Goal: Transaction & Acquisition: Book appointment/travel/reservation

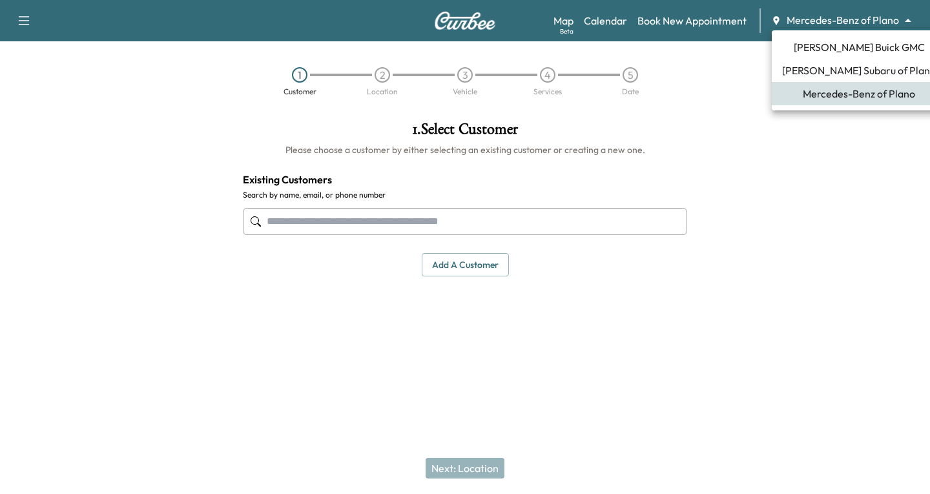
click at [910, 23] on body "Support Log Out Map Beta Calendar Book New Appointment Mercedes-Benz of Plano *…" at bounding box center [465, 247] width 930 height 494
click at [819, 68] on span "[PERSON_NAME] Subaru of Plano" at bounding box center [859, 71] width 154 height 16
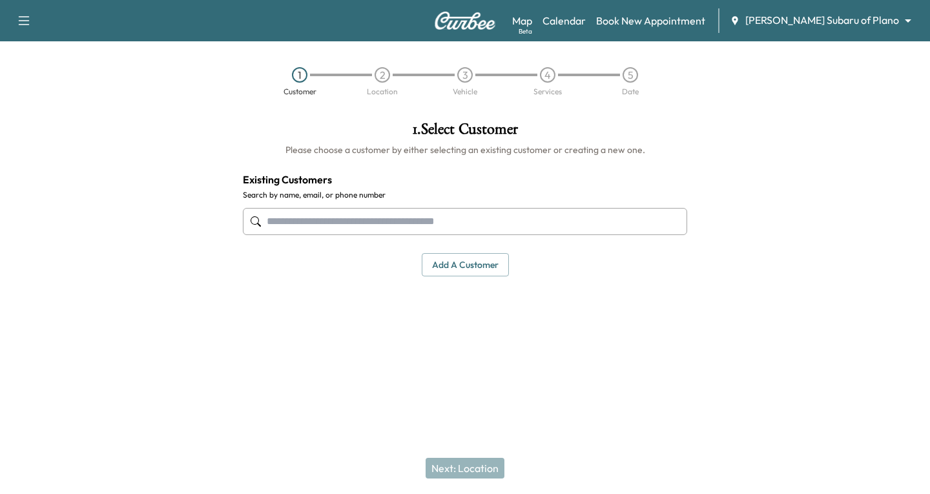
click at [262, 217] on div at bounding box center [256, 222] width 16 height 16
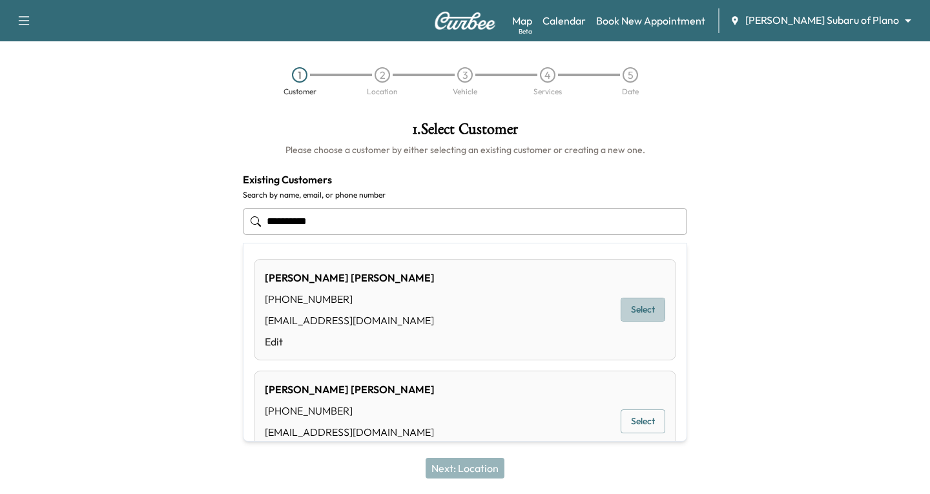
click at [621, 312] on button "Select" at bounding box center [643, 310] width 45 height 24
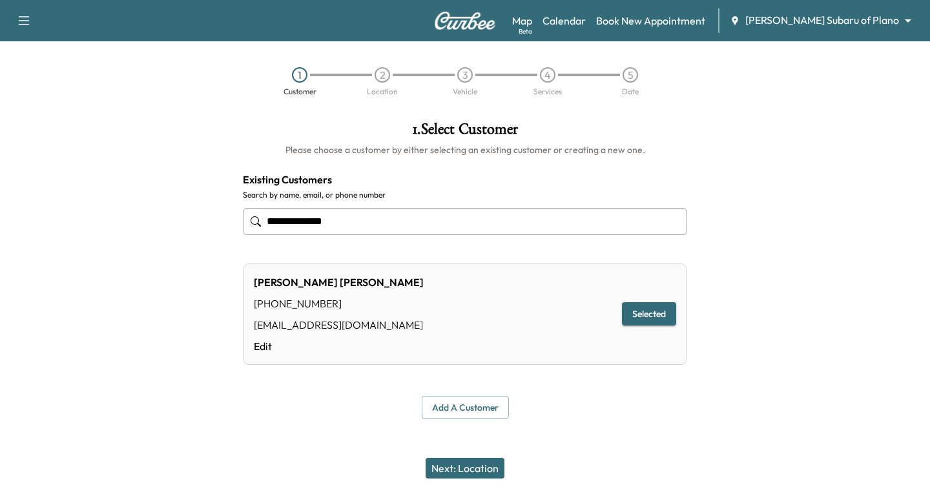
type input "**********"
click at [455, 460] on button "Next: Location" at bounding box center [465, 468] width 79 height 21
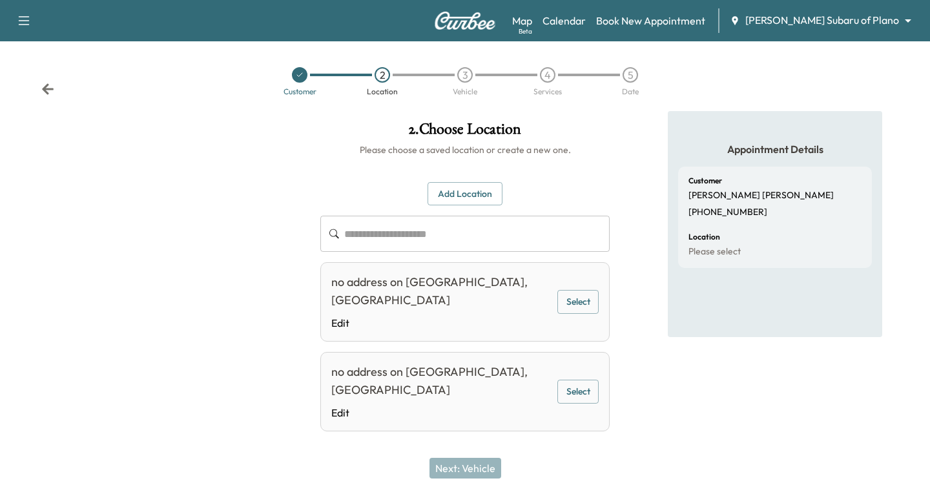
click at [574, 380] on button "Select" at bounding box center [577, 392] width 41 height 24
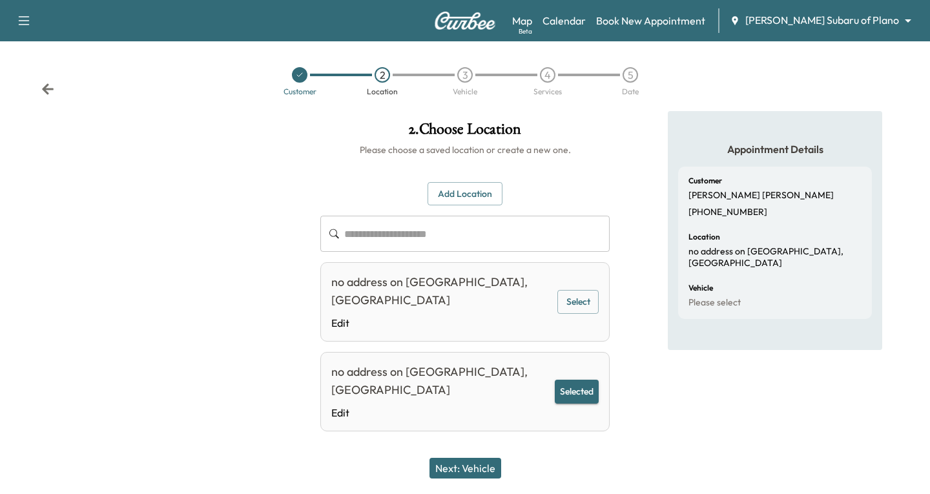
click at [463, 454] on div "Next: Vehicle" at bounding box center [465, 468] width 930 height 52
click at [464, 474] on button "Next: Vehicle" at bounding box center [465, 468] width 72 height 21
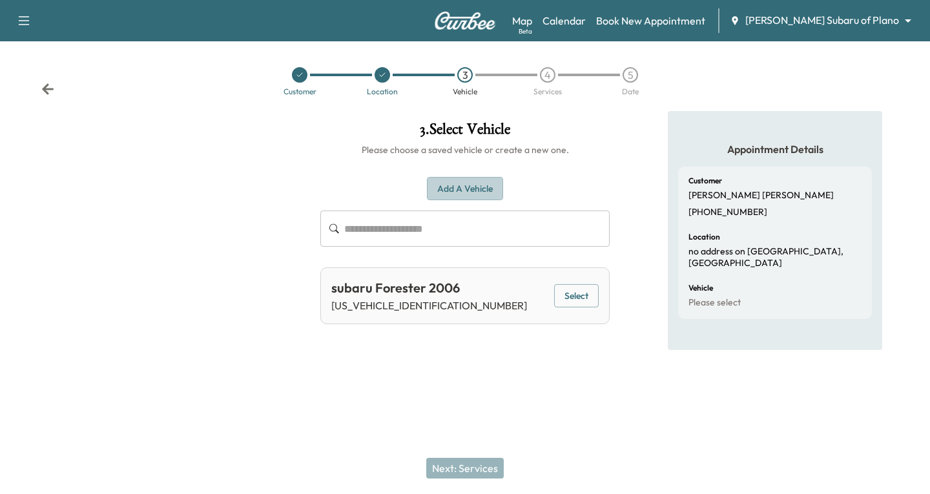
click at [457, 189] on button "Add a Vehicle" at bounding box center [465, 189] width 76 height 24
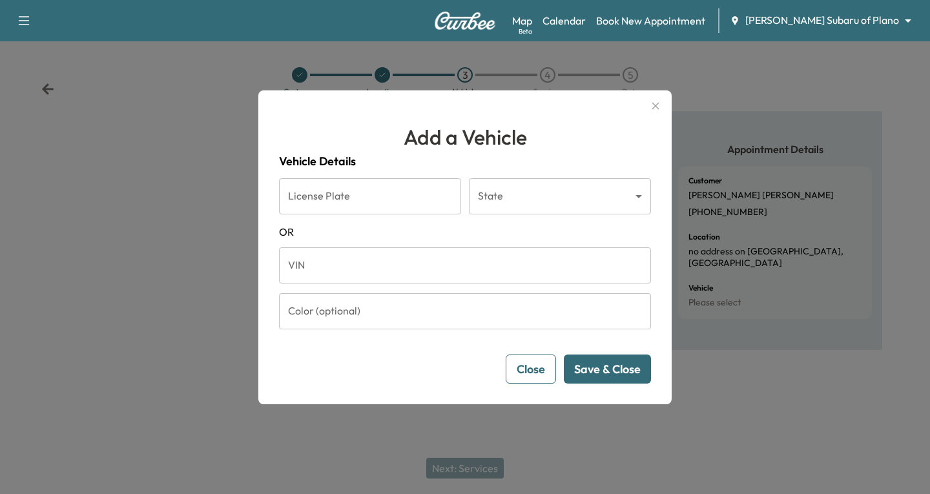
click at [296, 265] on input "VIN" at bounding box center [465, 265] width 372 height 36
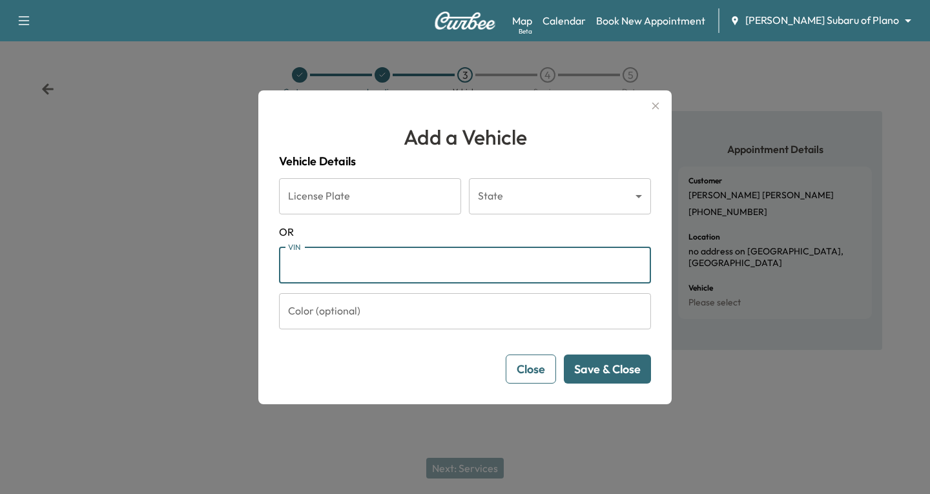
paste input "**********"
type input "**********"
click at [617, 366] on button "Save & Close" at bounding box center [607, 369] width 87 height 29
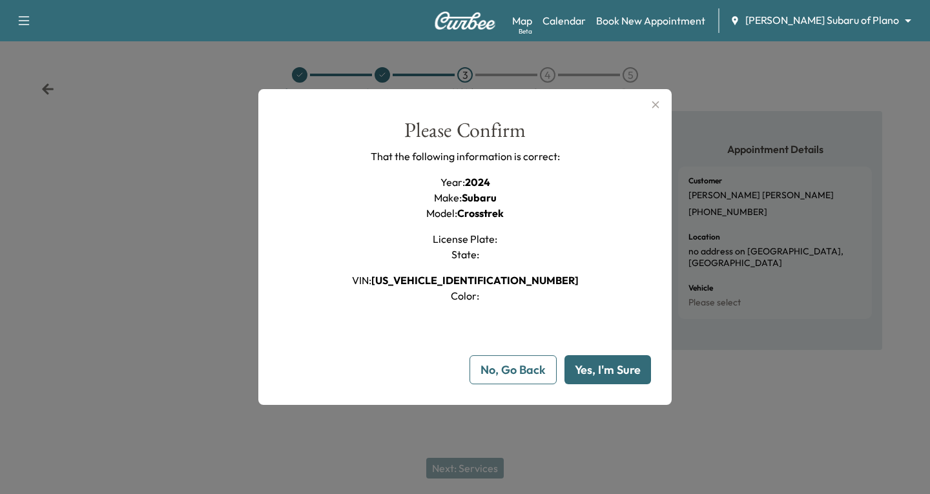
click at [604, 378] on button "Yes, I'm Sure" at bounding box center [607, 369] width 87 height 29
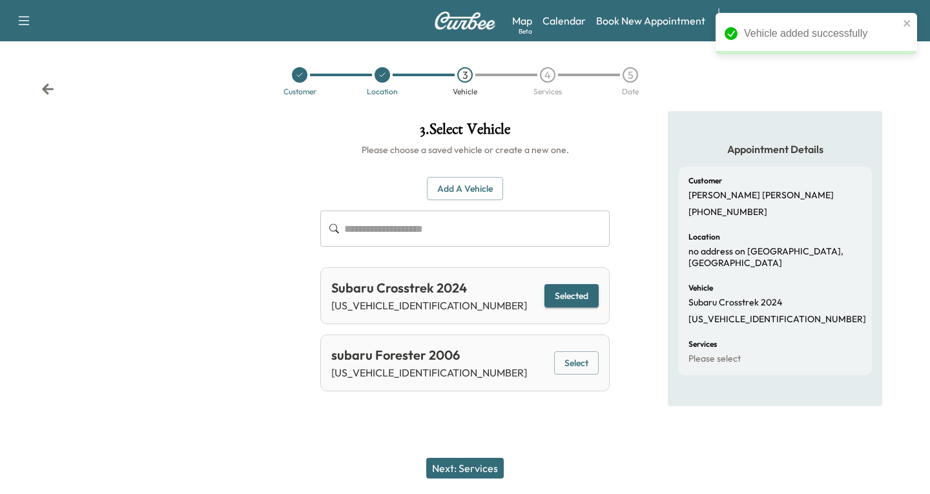
click at [567, 291] on button "Selected" at bounding box center [571, 296] width 54 height 24
click at [481, 463] on button "Next: Services" at bounding box center [465, 468] width 78 height 21
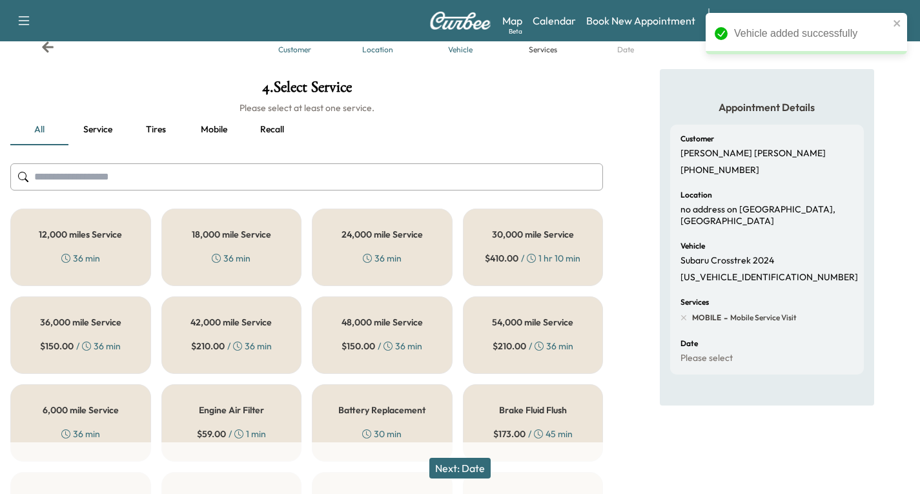
scroll to position [65, 0]
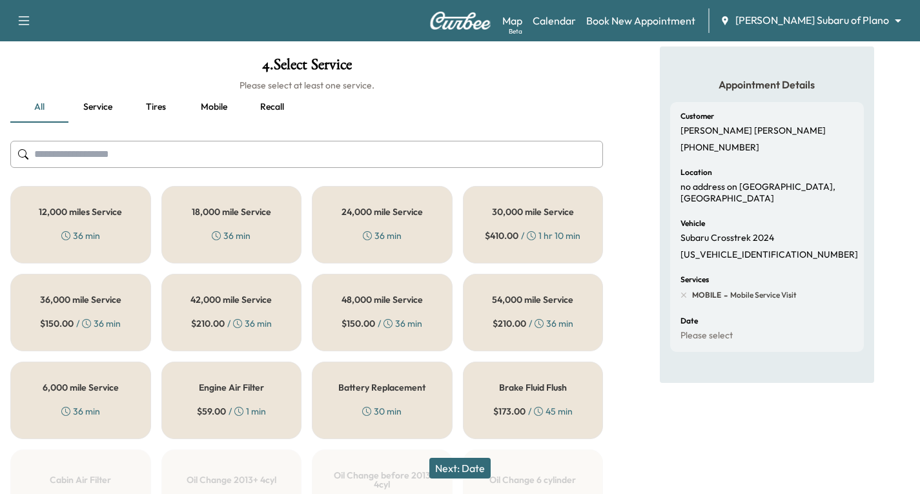
click at [400, 216] on h5 "24,000 mile Service" at bounding box center [382, 211] width 81 height 9
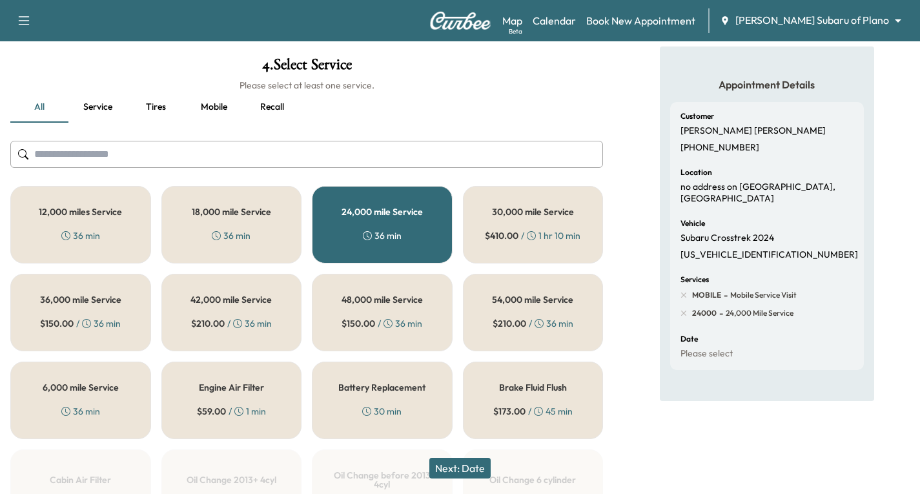
click at [481, 469] on button "Next: Date" at bounding box center [459, 468] width 61 height 21
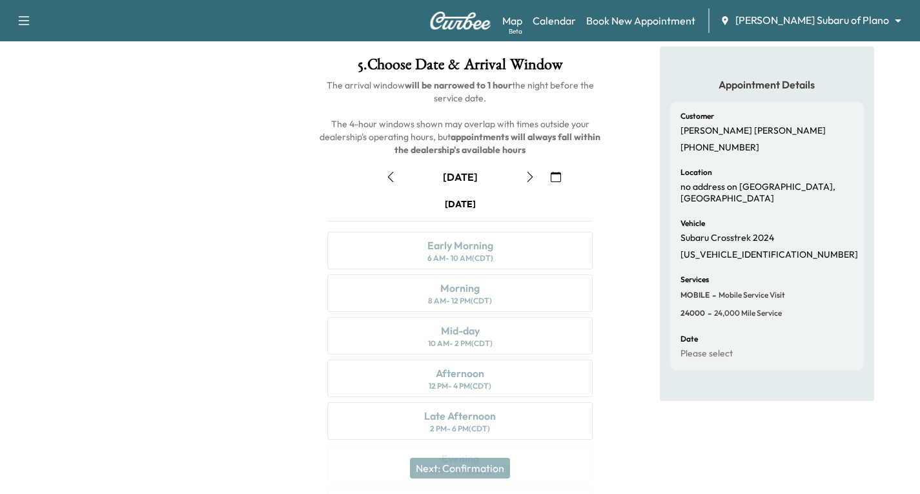
click at [551, 175] on icon "button" at bounding box center [556, 177] width 10 height 10
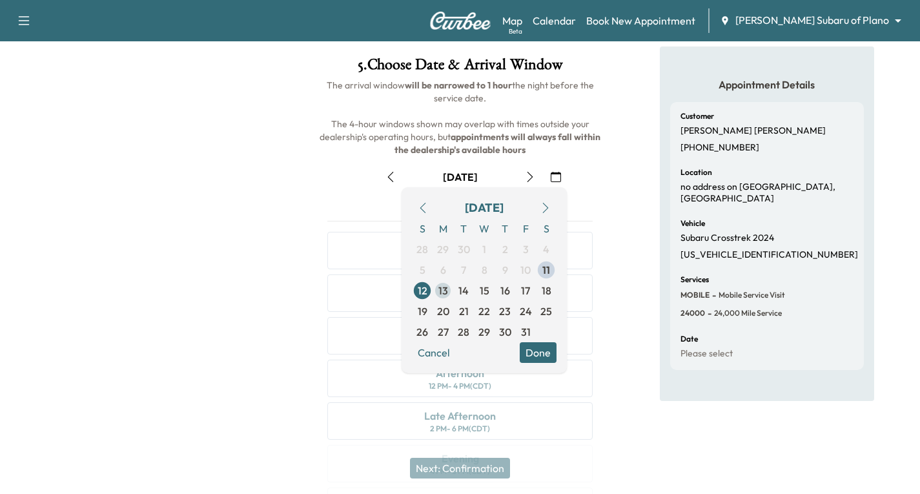
click at [437, 291] on span "13" at bounding box center [443, 290] width 21 height 21
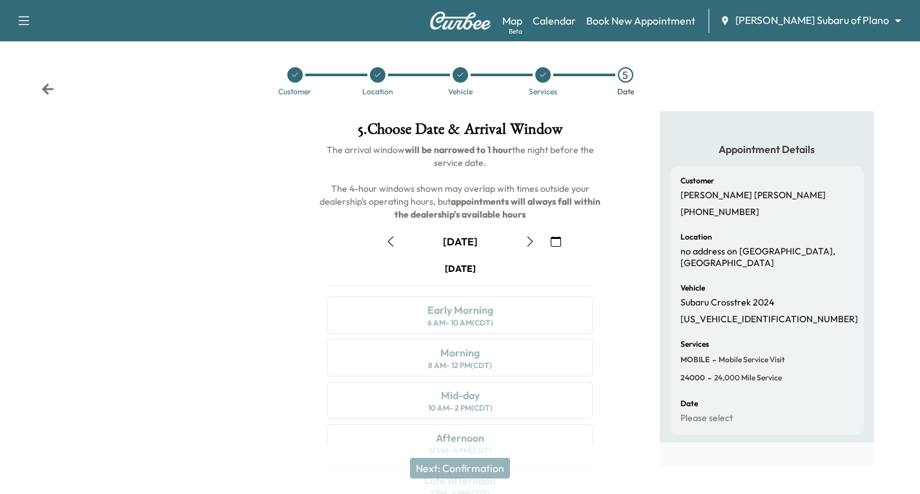
scroll to position [152, 0]
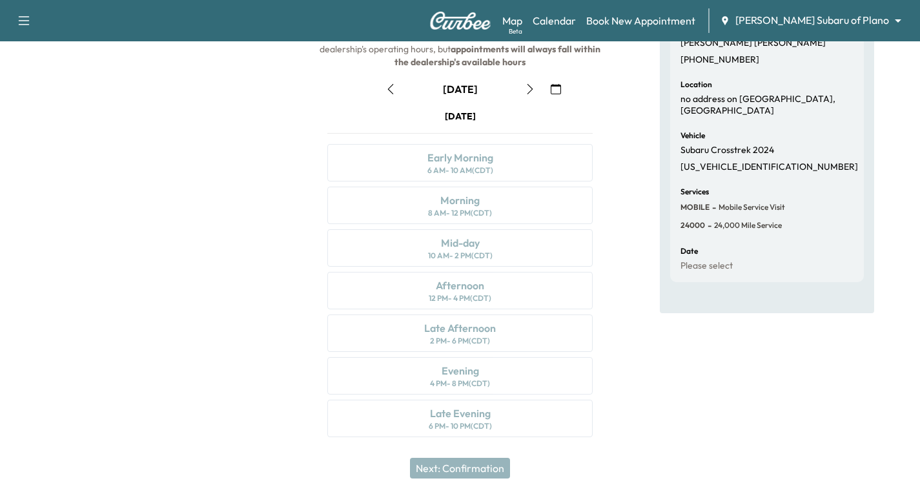
click at [532, 91] on icon "button" at bounding box center [530, 89] width 10 height 10
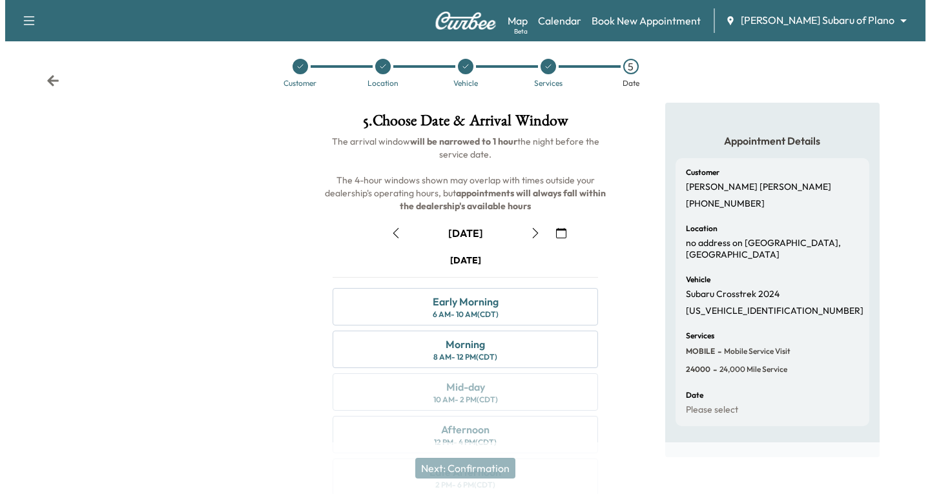
scroll to position [0, 0]
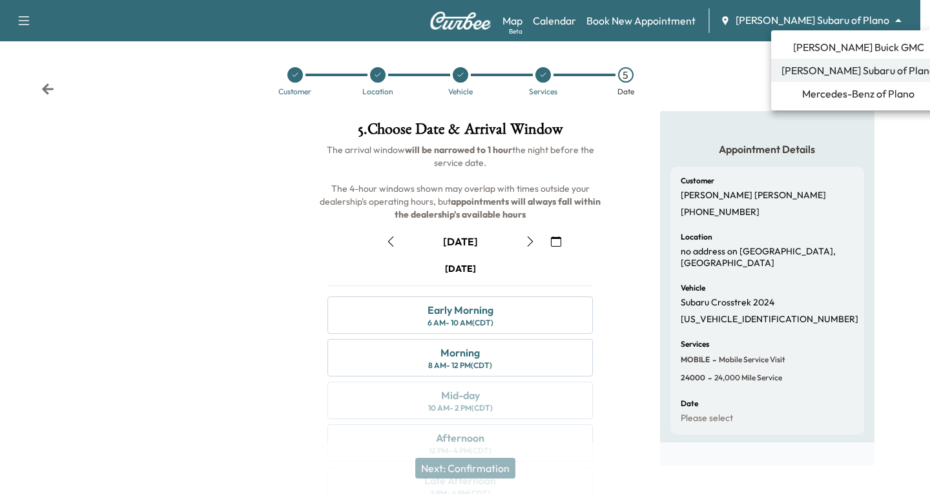
click at [901, 21] on body "Support Log Out Map Beta Calendar Book New Appointment [PERSON_NAME] Subaru of …" at bounding box center [465, 247] width 930 height 494
click at [847, 90] on span "Mercedes-Benz of Plano" at bounding box center [858, 94] width 112 height 16
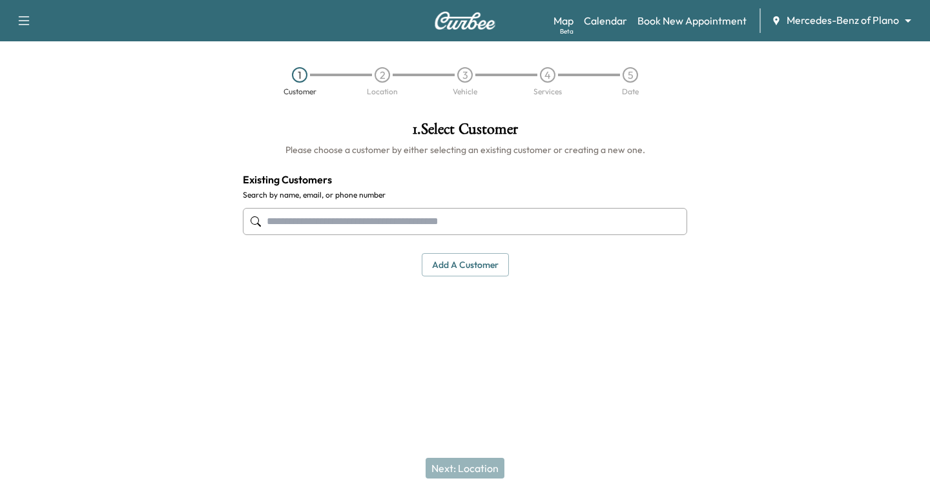
click at [250, 227] on div at bounding box center [256, 222] width 16 height 16
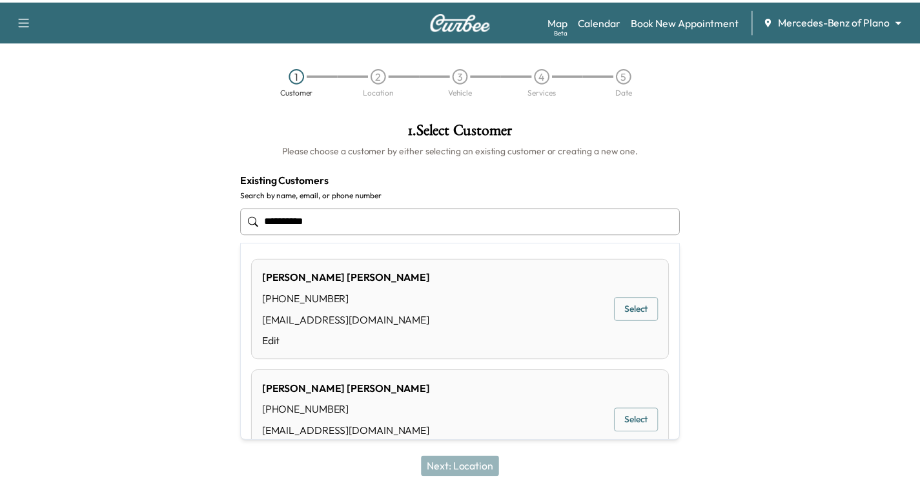
scroll to position [47, 0]
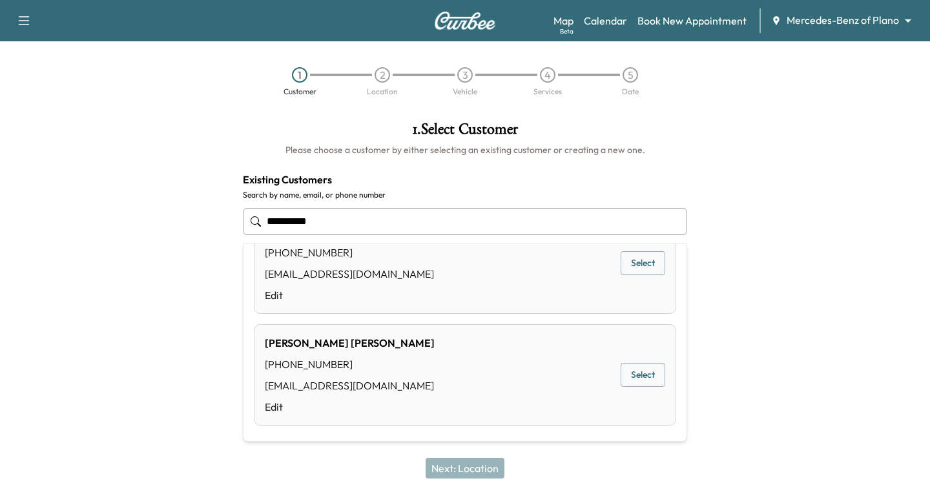
type input "**********"
click at [835, 181] on div at bounding box center [814, 234] width 233 height 247
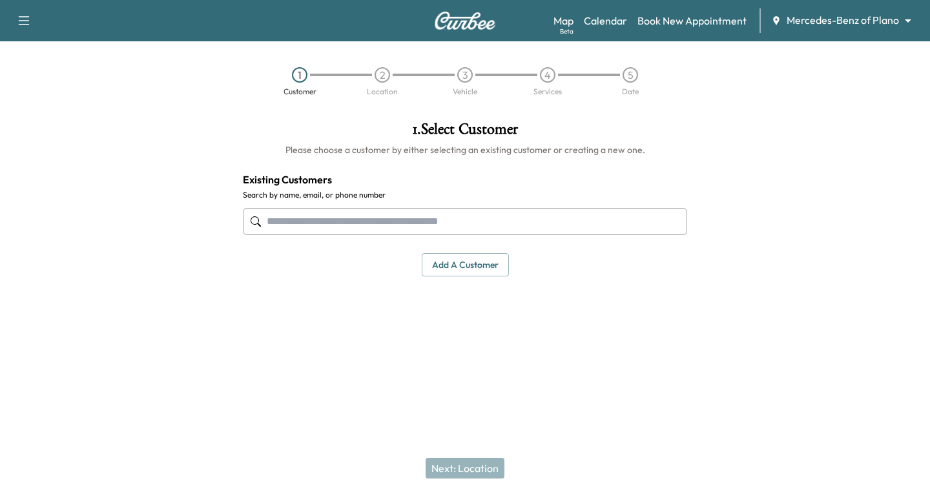
click at [481, 261] on button "Add a customer" at bounding box center [465, 265] width 87 height 24
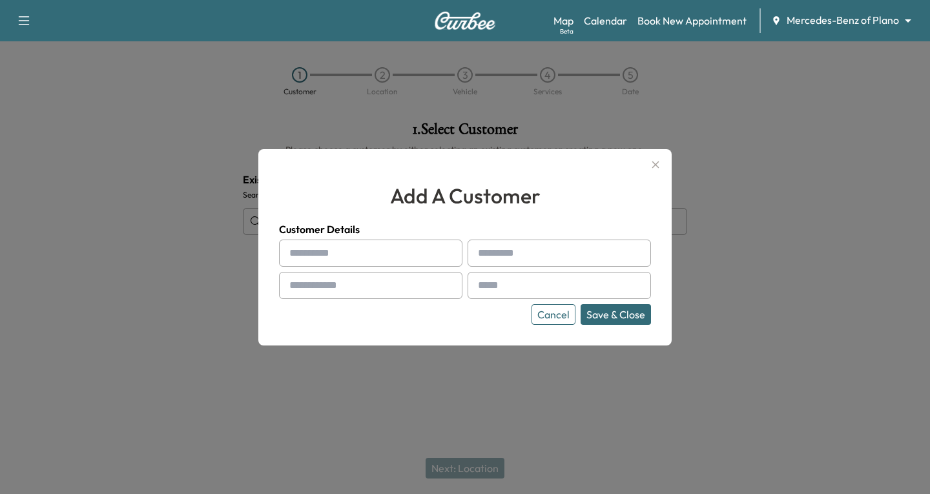
click at [300, 257] on input "text" at bounding box center [370, 253] width 183 height 27
type input "********"
click at [475, 254] on div at bounding box center [481, 253] width 16 height 16
click at [477, 256] on div at bounding box center [481, 253] width 16 height 16
drag, startPoint x: 481, startPoint y: 255, endPoint x: 488, endPoint y: 250, distance: 8.8
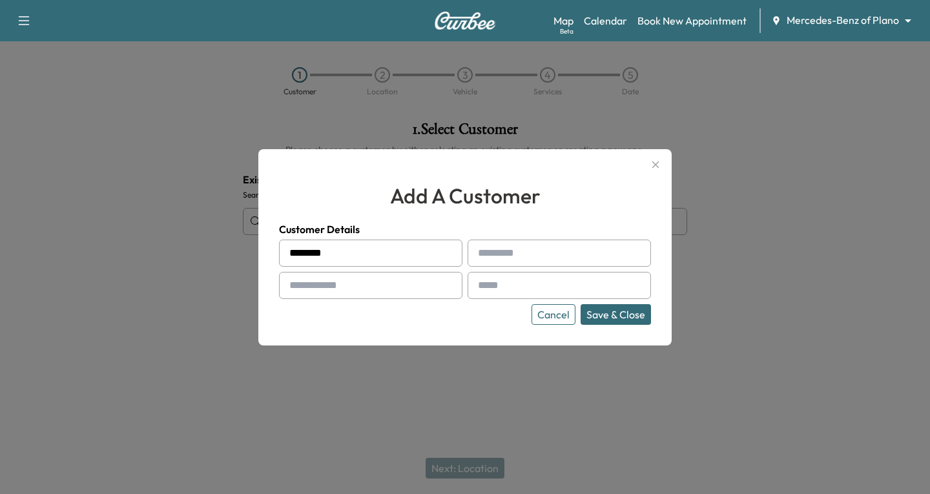
click at [485, 252] on div at bounding box center [481, 253] width 16 height 16
click at [475, 253] on div at bounding box center [481, 253] width 16 height 16
click at [479, 248] on div at bounding box center [481, 253] width 16 height 16
drag, startPoint x: 492, startPoint y: 253, endPoint x: 484, endPoint y: 258, distance: 9.2
click at [484, 258] on div at bounding box center [559, 253] width 183 height 27
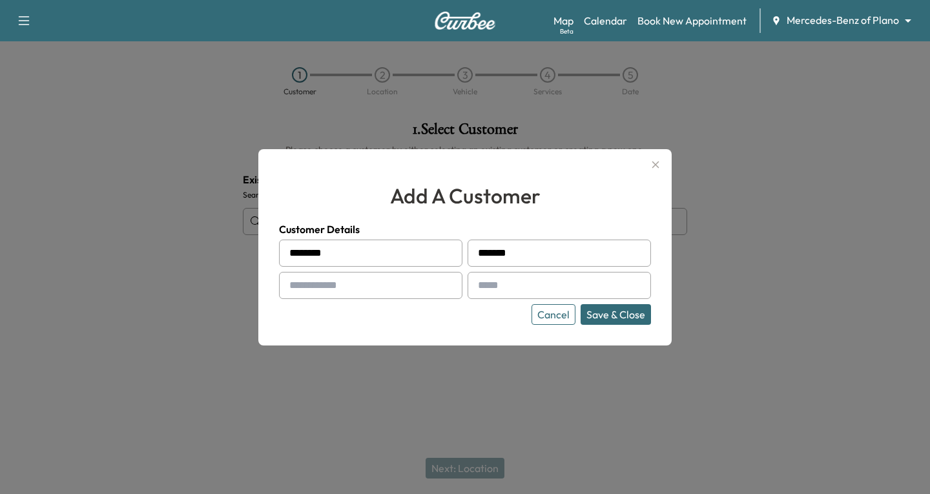
type input "*******"
click at [291, 290] on div at bounding box center [292, 286] width 16 height 16
click at [290, 284] on div at bounding box center [292, 286] width 16 height 16
click at [278, 285] on div "add a customer Customer Details ******** ******* Cancel Save & Close" at bounding box center [464, 247] width 413 height 196
drag, startPoint x: 302, startPoint y: 276, endPoint x: 295, endPoint y: 281, distance: 9.0
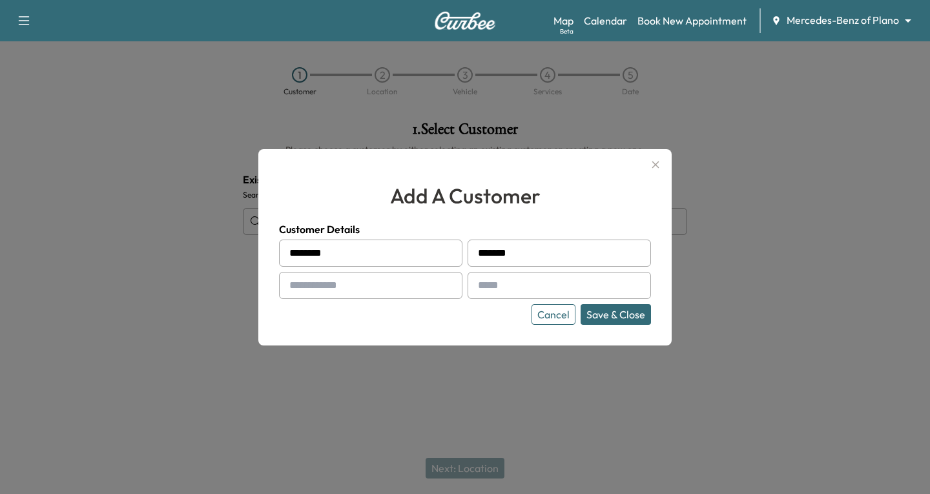
click at [295, 281] on div at bounding box center [370, 285] width 183 height 27
type input "**********"
click at [502, 284] on input "text" at bounding box center [559, 285] width 183 height 27
type input "**********"
click at [597, 313] on button "Save & Close" at bounding box center [616, 314] width 70 height 21
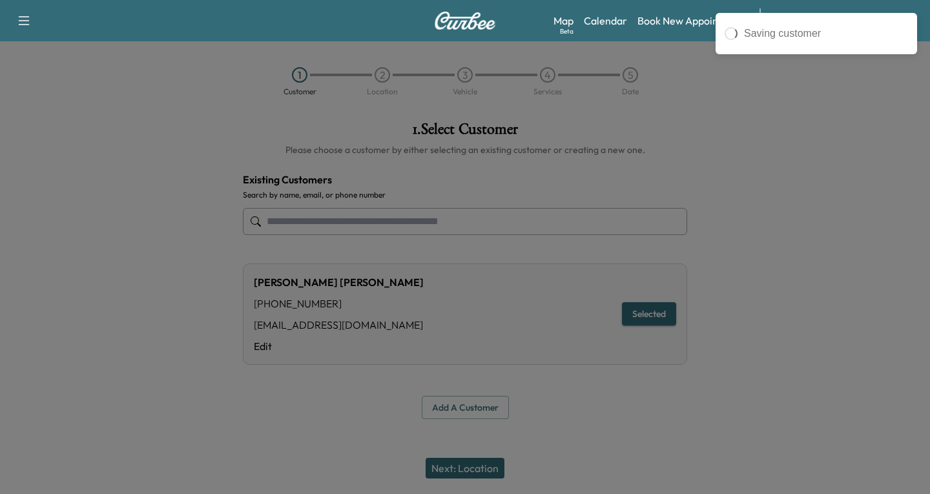
type input "**********"
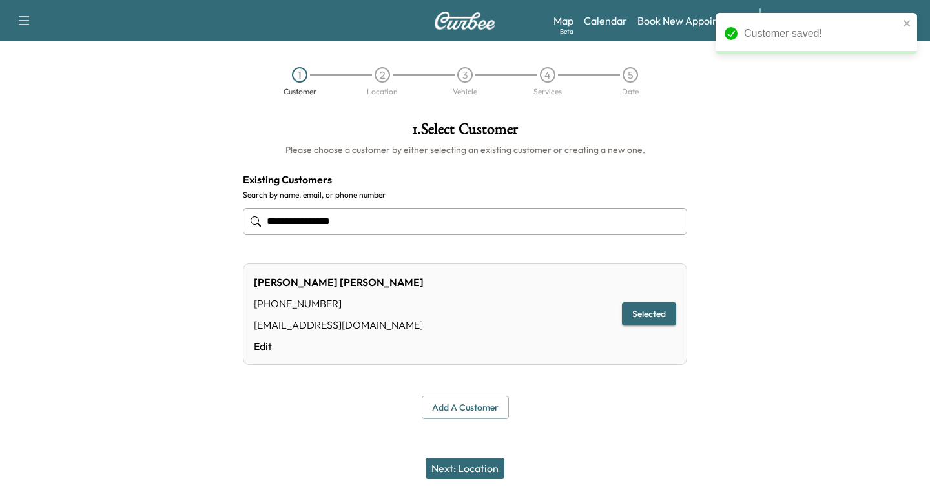
click at [466, 471] on button "Next: Location" at bounding box center [465, 468] width 79 height 21
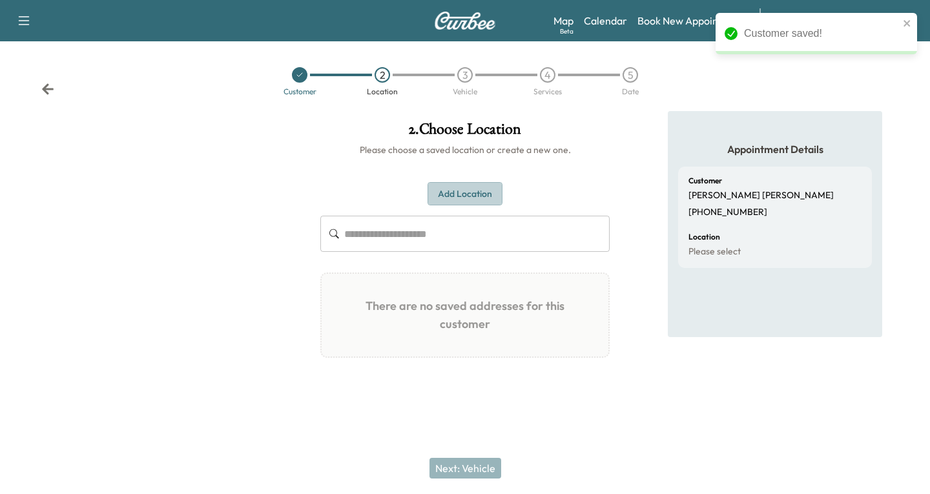
click at [455, 191] on button "Add Location" at bounding box center [465, 194] width 75 height 24
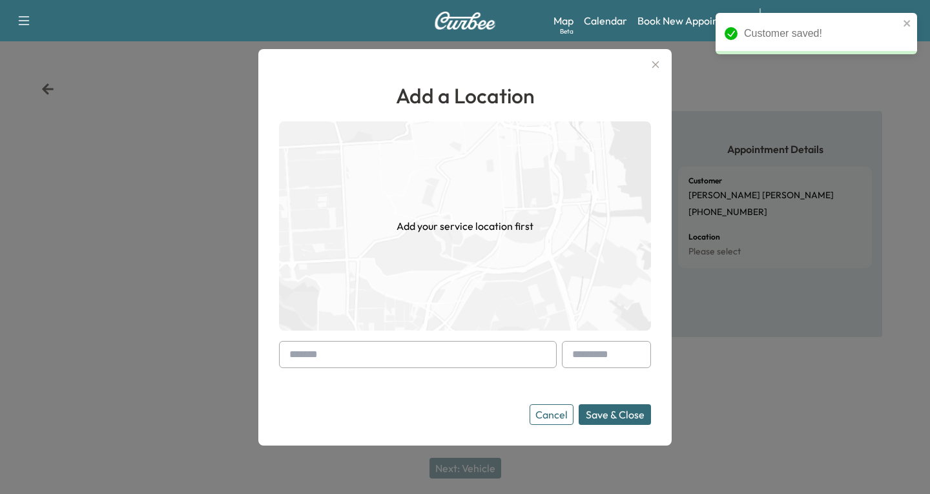
click at [294, 354] on div at bounding box center [292, 355] width 16 height 16
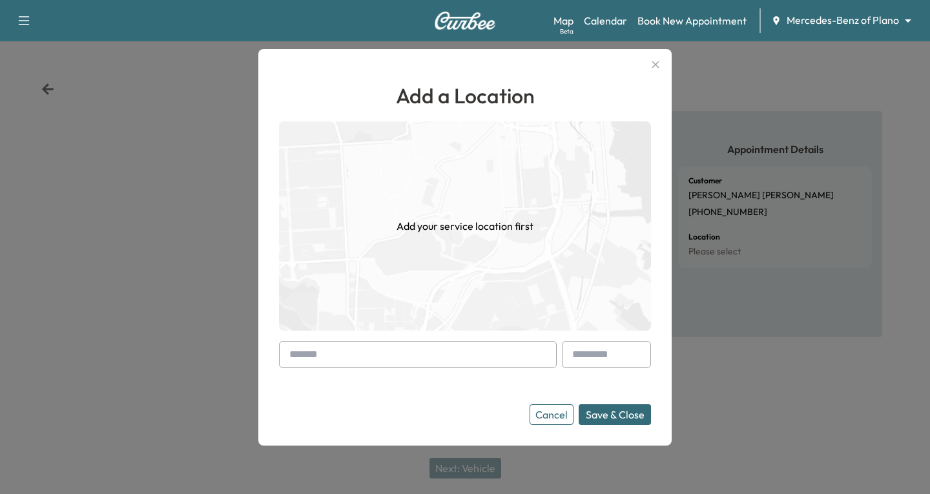
click at [285, 347] on div at bounding box center [292, 355] width 16 height 16
click at [284, 353] on input "text" at bounding box center [418, 354] width 278 height 27
click at [307, 356] on input "text" at bounding box center [418, 354] width 278 height 27
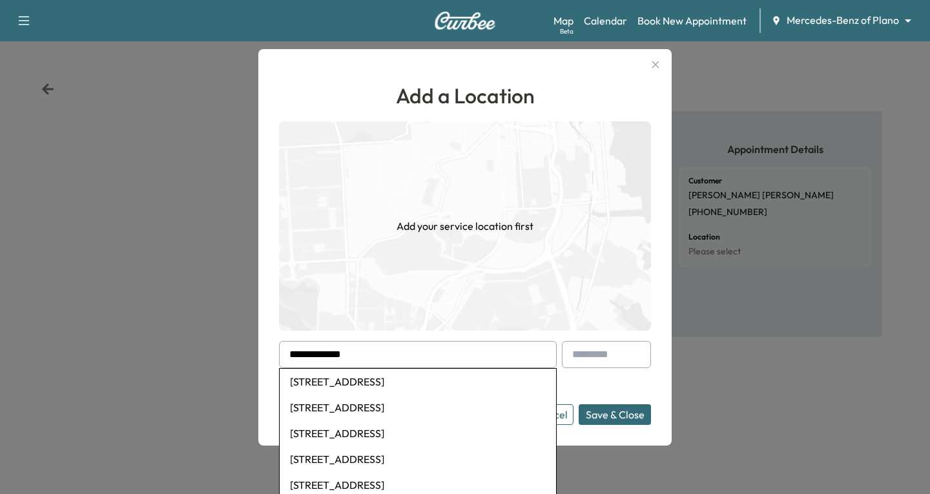
click at [332, 377] on li "[STREET_ADDRESS]" at bounding box center [418, 382] width 276 height 26
type input "**********"
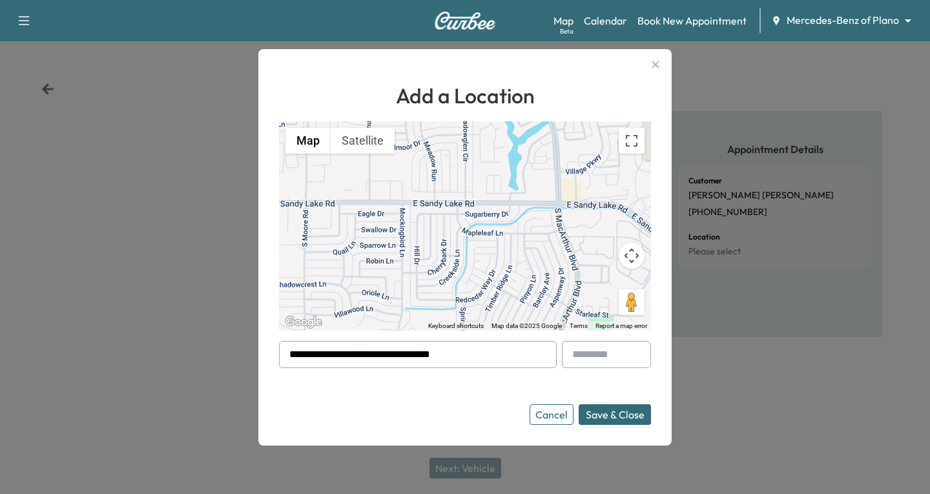
click at [608, 413] on button "Save & Close" at bounding box center [615, 414] width 72 height 21
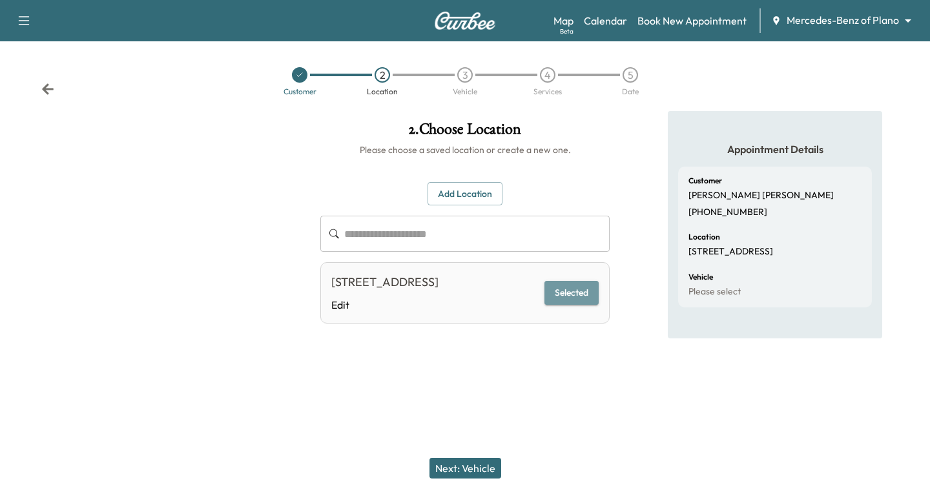
click at [569, 300] on button "Selected" at bounding box center [571, 293] width 54 height 24
click at [468, 471] on button "Next: Vehicle" at bounding box center [465, 468] width 72 height 21
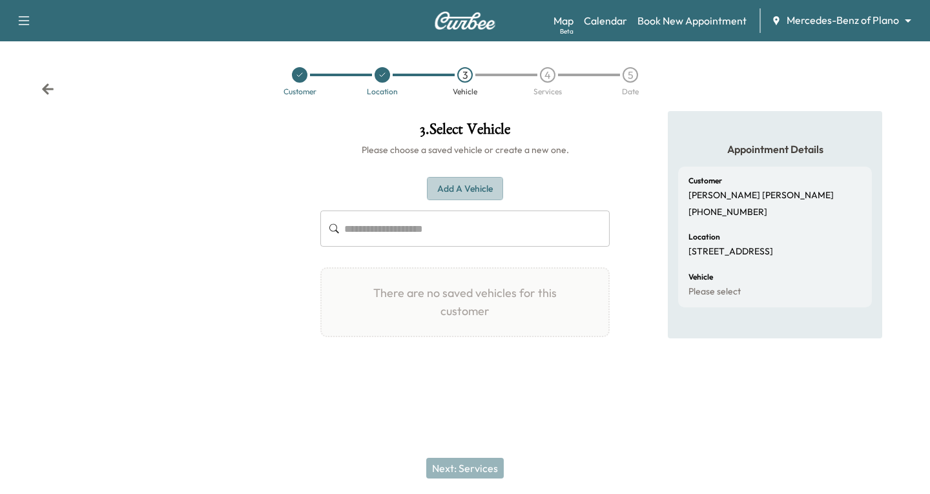
click at [462, 180] on button "Add a Vehicle" at bounding box center [465, 189] width 76 height 24
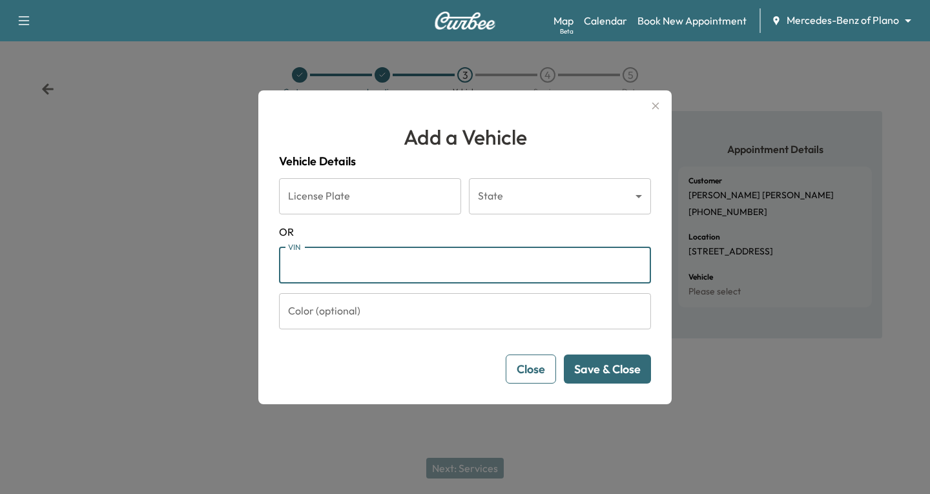
click at [295, 264] on input "VIN" at bounding box center [465, 265] width 372 height 36
paste input "**********"
type input "**********"
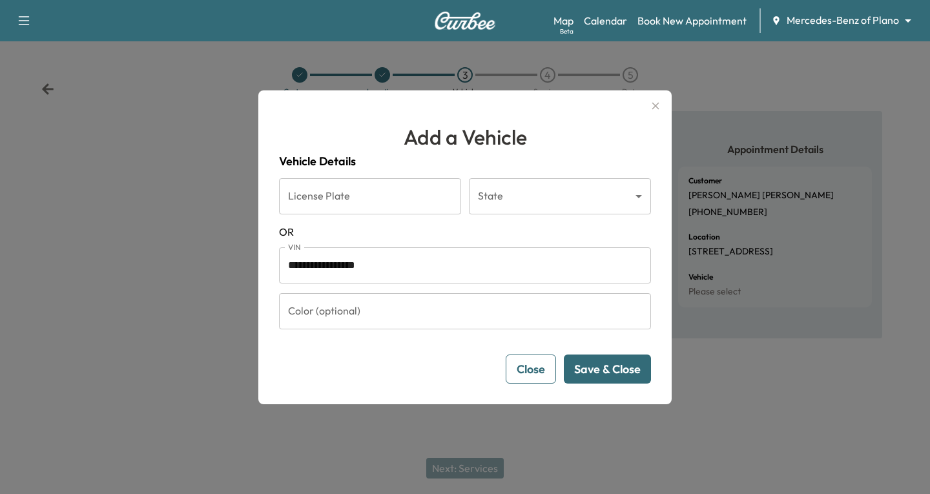
click at [605, 361] on button "Save & Close" at bounding box center [607, 369] width 87 height 29
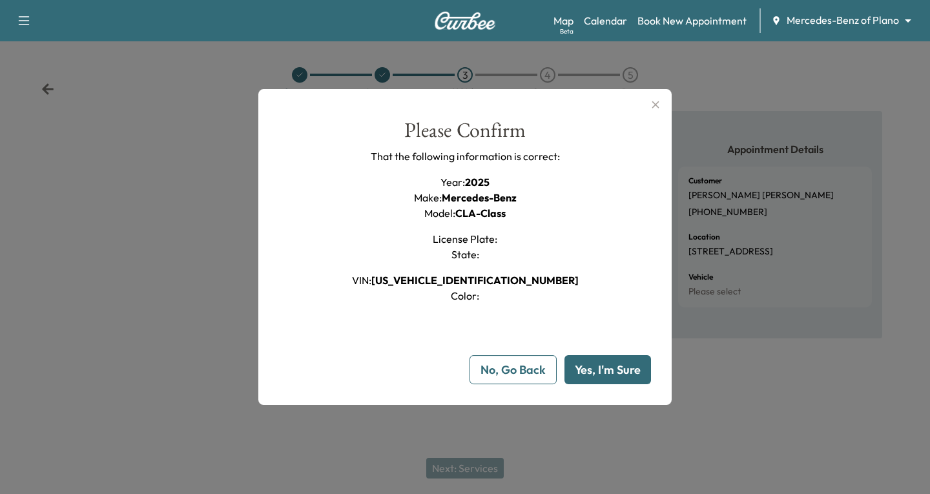
click at [594, 364] on button "Yes, I'm Sure" at bounding box center [607, 369] width 87 height 29
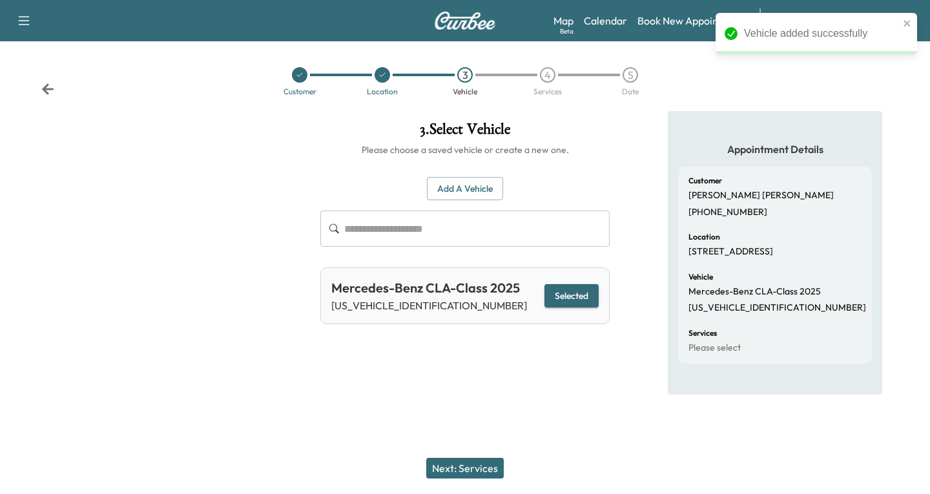
click at [474, 468] on button "Next: Services" at bounding box center [465, 468] width 78 height 21
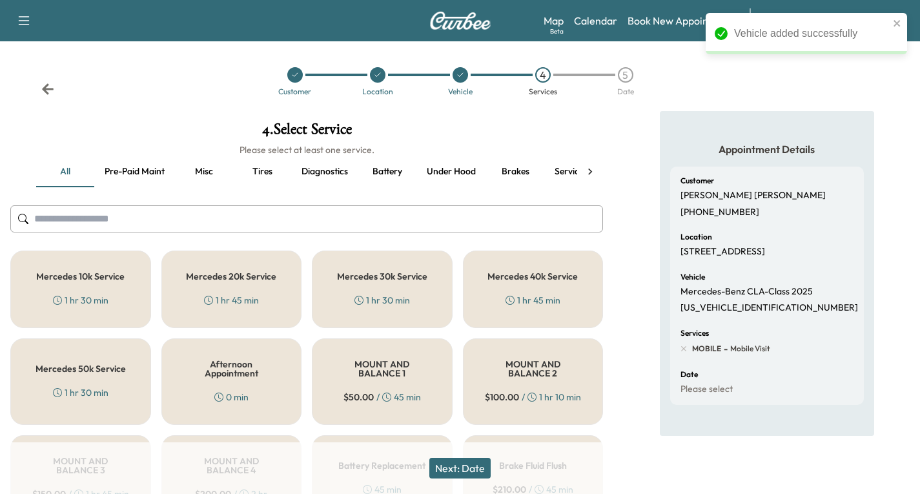
click at [82, 289] on div "Mercedes 10k Service 1 hr 30 min" at bounding box center [80, 290] width 141 height 78
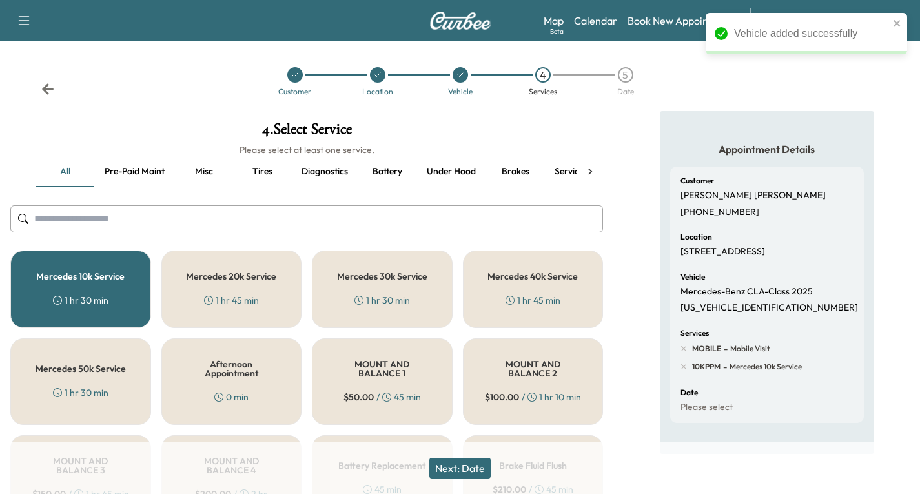
click at [458, 467] on button "Next: Date" at bounding box center [459, 468] width 61 height 21
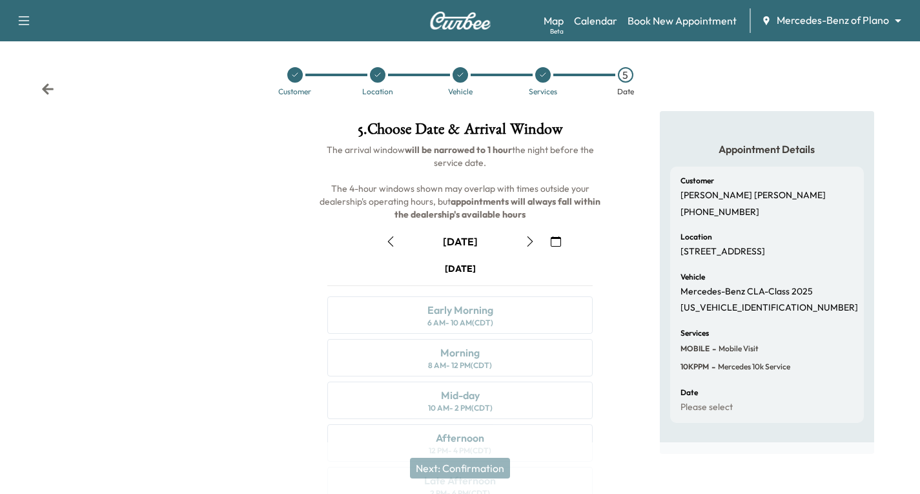
click at [552, 247] on button "button" at bounding box center [556, 241] width 22 height 21
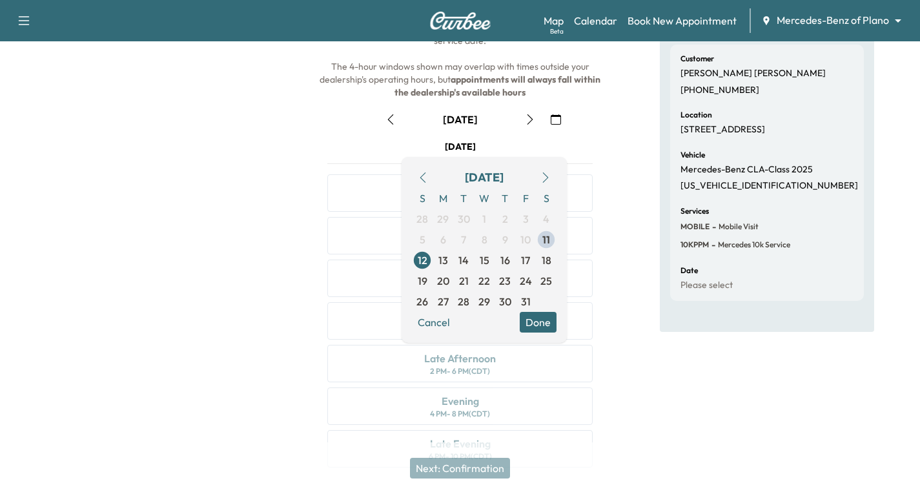
scroll to position [129, 0]
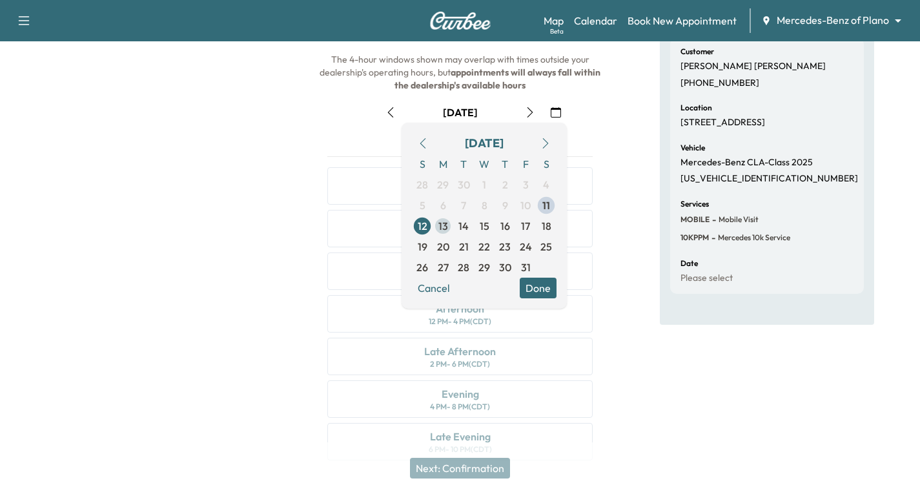
click at [443, 227] on span "13" at bounding box center [444, 226] width 10 height 16
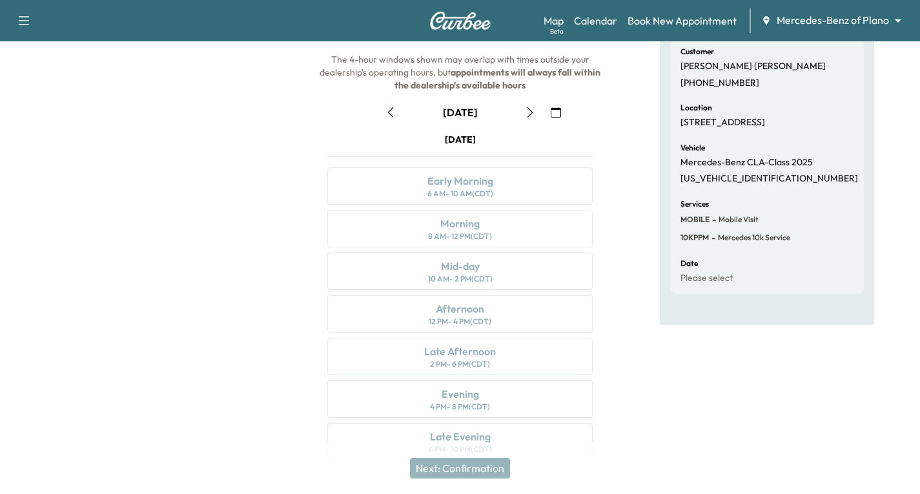
click at [529, 114] on icon "button" at bounding box center [530, 112] width 10 height 10
click at [530, 111] on icon "button" at bounding box center [530, 112] width 10 height 10
click at [533, 111] on icon "button" at bounding box center [530, 112] width 10 height 10
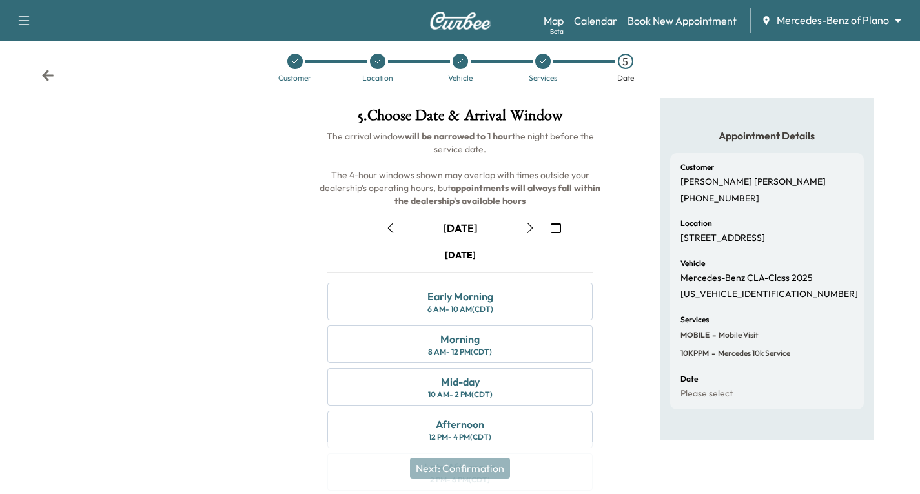
scroll to position [0, 0]
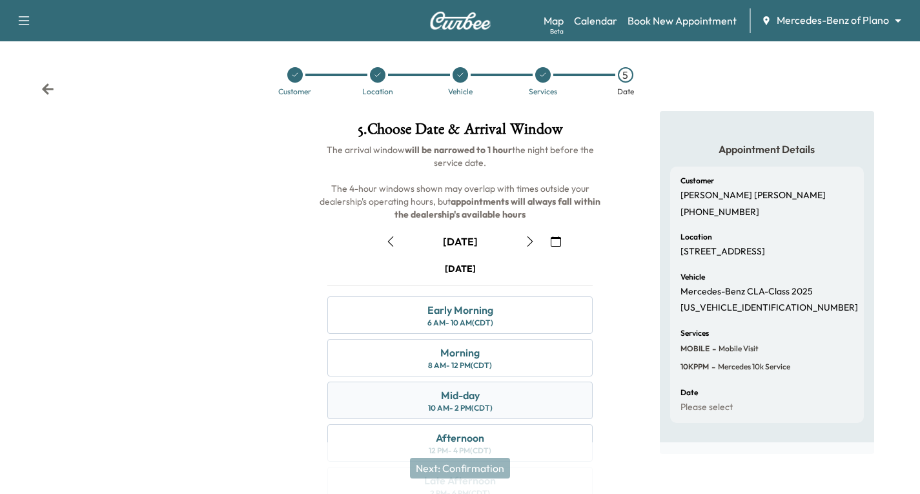
click at [392, 397] on div "Mid-day 10 AM - 2 PM (CDT)" at bounding box center [459, 400] width 265 height 37
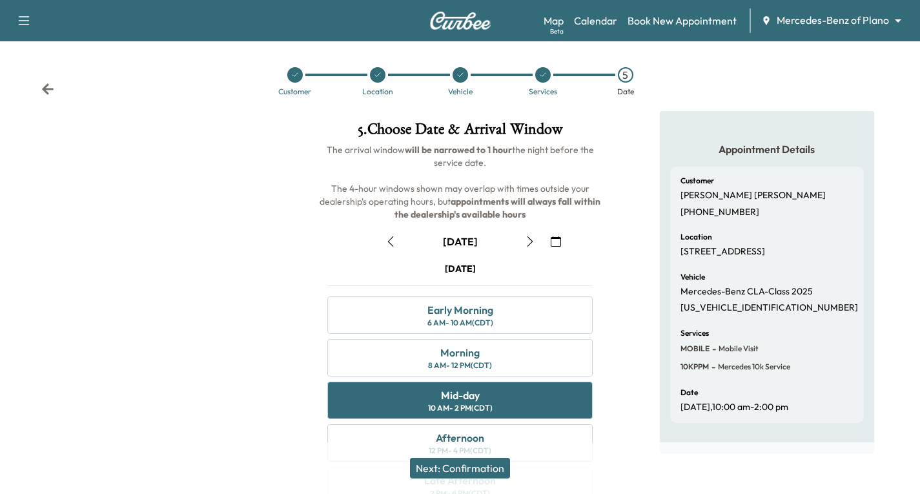
click at [499, 470] on button "Next: Confirmation" at bounding box center [460, 468] width 100 height 21
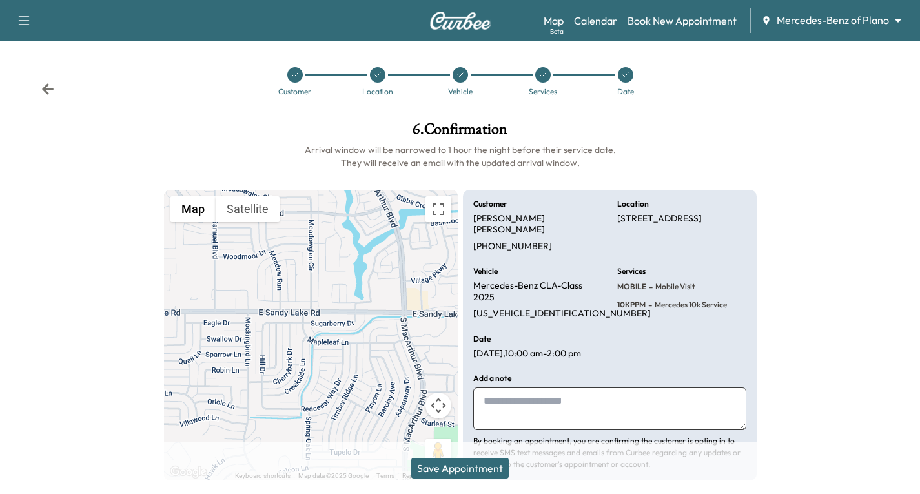
click at [470, 471] on button "Save Appointment" at bounding box center [460, 468] width 98 height 21
